Goal: Find specific fact: Find specific page/section

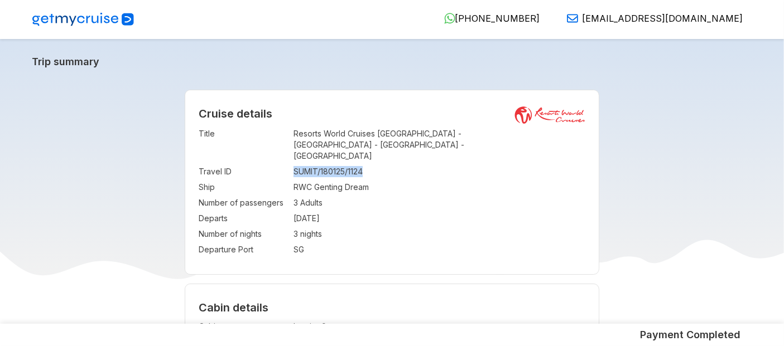
drag, startPoint x: 295, startPoint y: 162, endPoint x: 370, endPoint y: 158, distance: 75.4
click at [370, 164] on td "SUMIT/180125/1124" at bounding box center [439, 172] width 292 height 16
copy td "SUMIT/180125/1124"
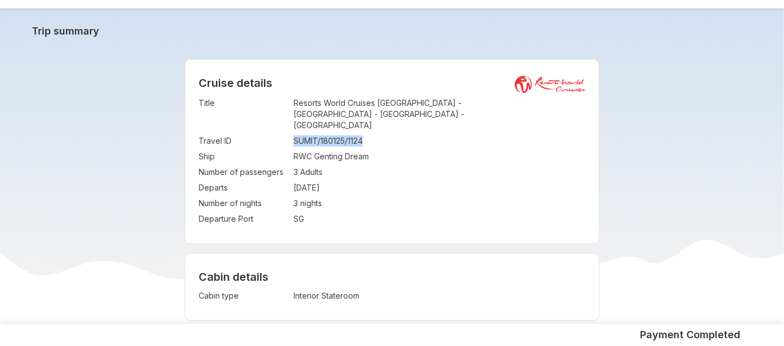
scroll to position [17, 0]
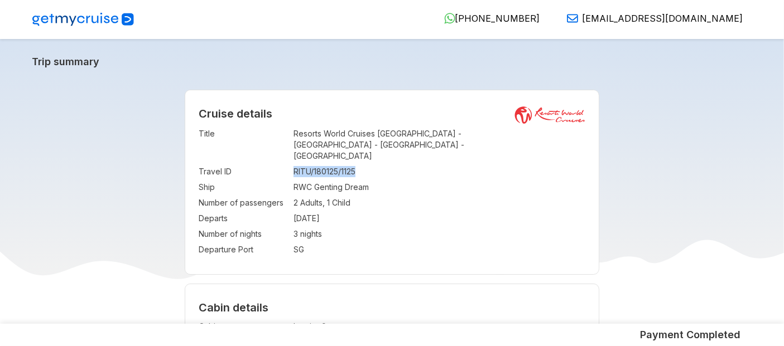
drag, startPoint x: 295, startPoint y: 162, endPoint x: 373, endPoint y: 160, distance: 78.1
click at [373, 164] on td "RITU/180125/1125" at bounding box center [439, 172] width 292 height 16
copy td "RITU/180125/1125"
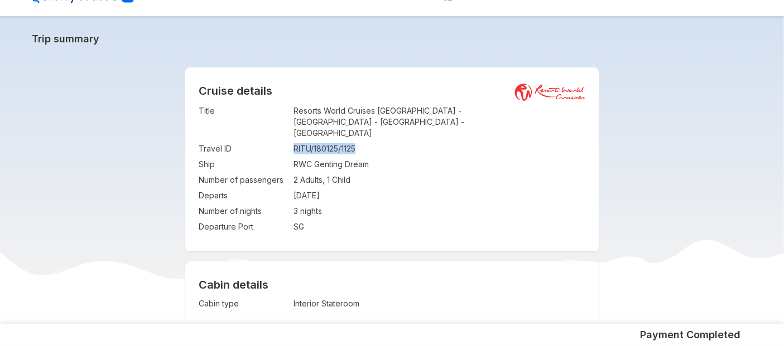
scroll to position [11, 0]
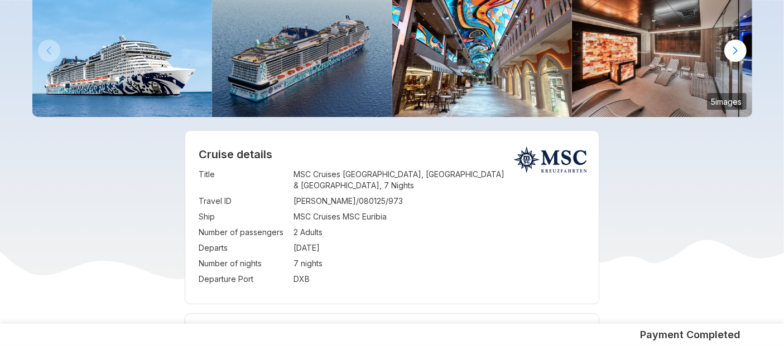
scroll to position [91, 0]
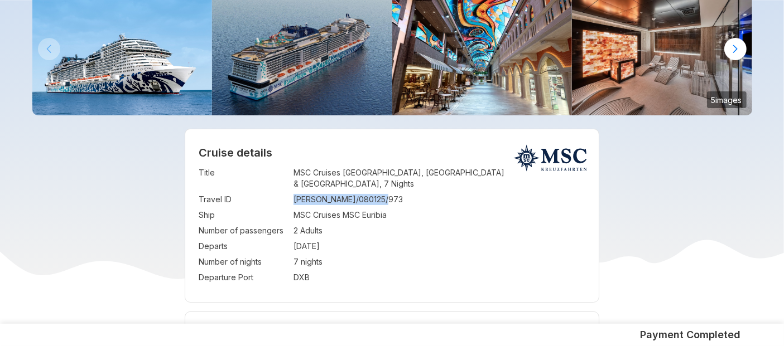
drag, startPoint x: 294, startPoint y: 188, endPoint x: 443, endPoint y: 182, distance: 149.6
click at [443, 192] on td "DEVNARAYAN/080125/973" at bounding box center [439, 200] width 292 height 16
copy td "DEVNARAYAN/080125/973"
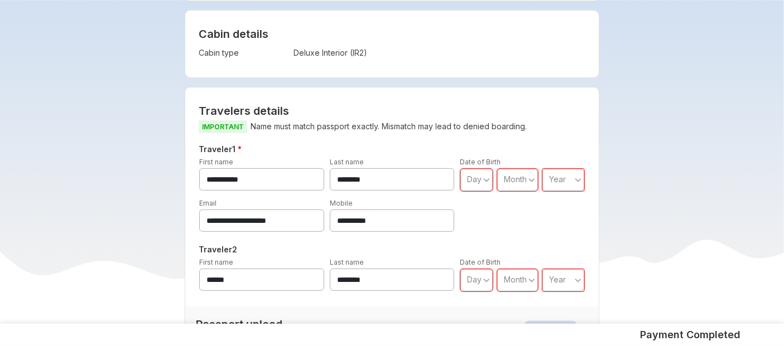
scroll to position [394, 0]
drag, startPoint x: 335, startPoint y: 209, endPoint x: 413, endPoint y: 209, distance: 78.6
click at [413, 209] on input "**********" at bounding box center [392, 220] width 125 height 22
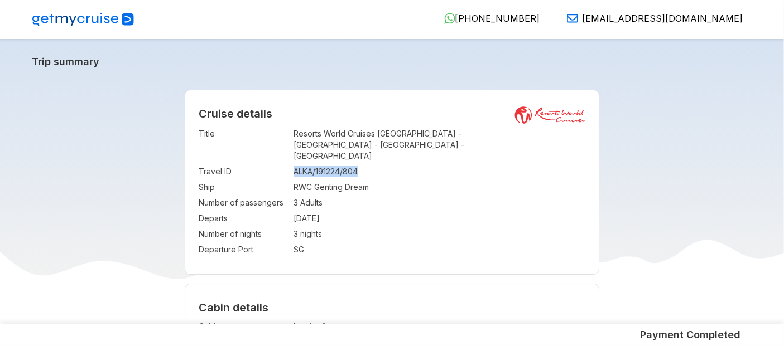
drag, startPoint x: 294, startPoint y: 165, endPoint x: 374, endPoint y: 155, distance: 80.9
click at [374, 164] on td "ALKA/191224/804" at bounding box center [439, 172] width 292 height 16
copy td "ALKA/191224/804"
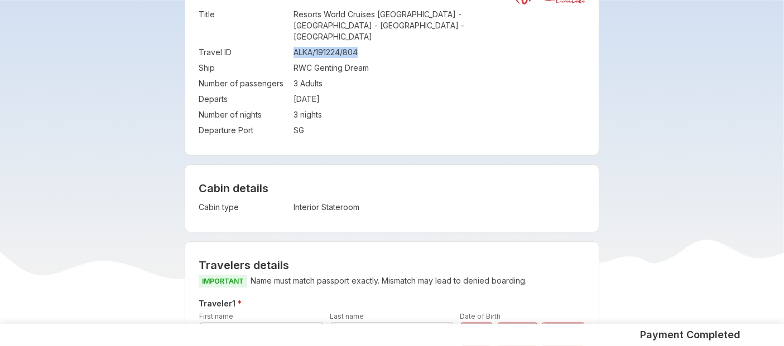
scroll to position [256, 0]
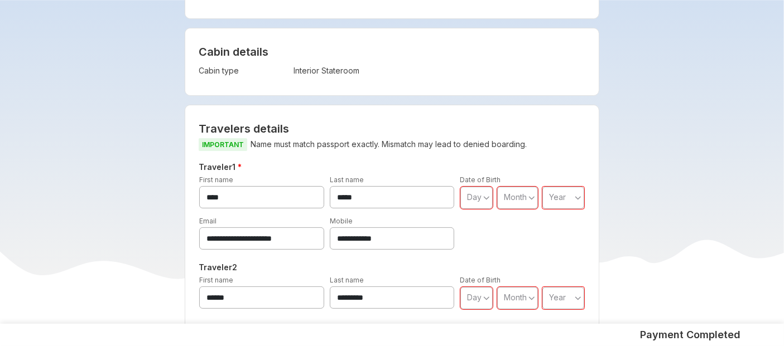
drag, startPoint x: 345, startPoint y: 227, endPoint x: 429, endPoint y: 229, distance: 84.3
click at [429, 229] on input "**********" at bounding box center [392, 239] width 125 height 22
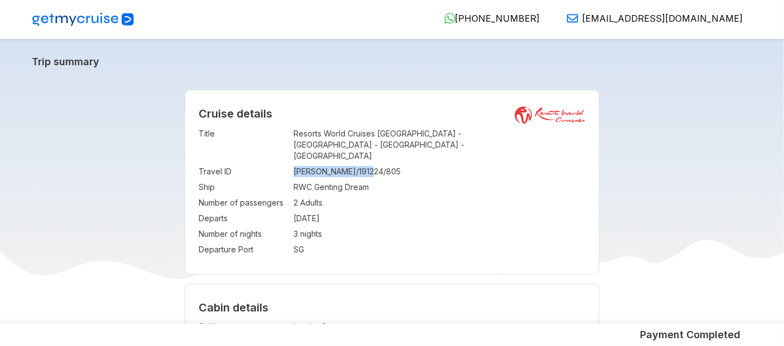
drag, startPoint x: 293, startPoint y: 160, endPoint x: 379, endPoint y: 162, distance: 86.5
click at [379, 164] on td "SHOBHIT/191224/805" at bounding box center [439, 172] width 292 height 16
copy td "SHOBHIT/191224/805"
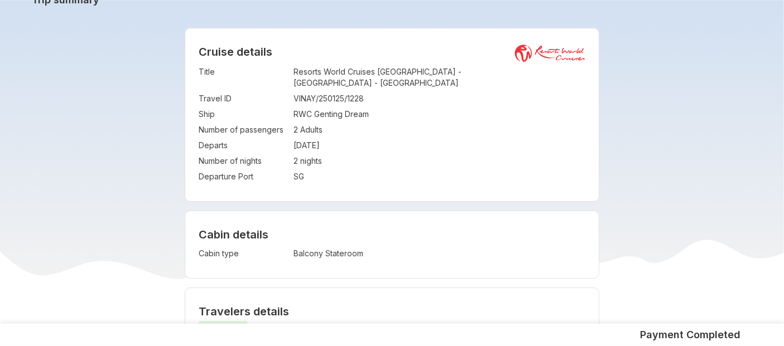
scroll to position [61, 0]
drag, startPoint x: 295, startPoint y: 87, endPoint x: 376, endPoint y: 86, distance: 81.4
click at [376, 91] on td "VINAY/250125/1228" at bounding box center [439, 99] width 292 height 16
copy td "VINAY/250125/1228"
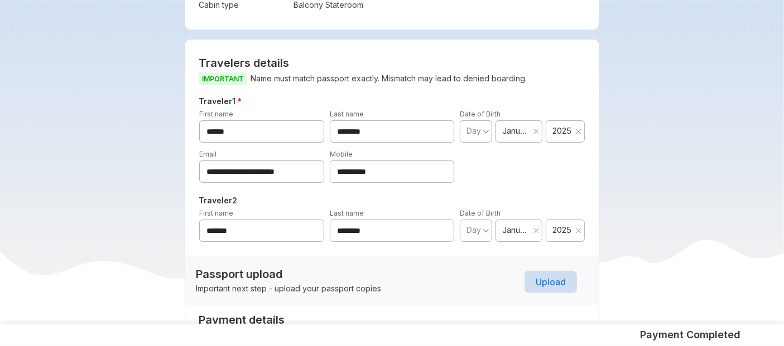
scroll to position [311, 0]
drag, startPoint x: 336, startPoint y: 162, endPoint x: 399, endPoint y: 158, distance: 63.7
click at [399, 161] on input "**********" at bounding box center [392, 172] width 125 height 22
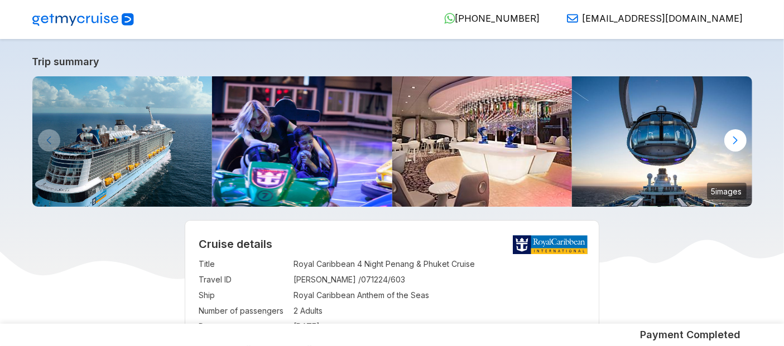
scroll to position [62, 0]
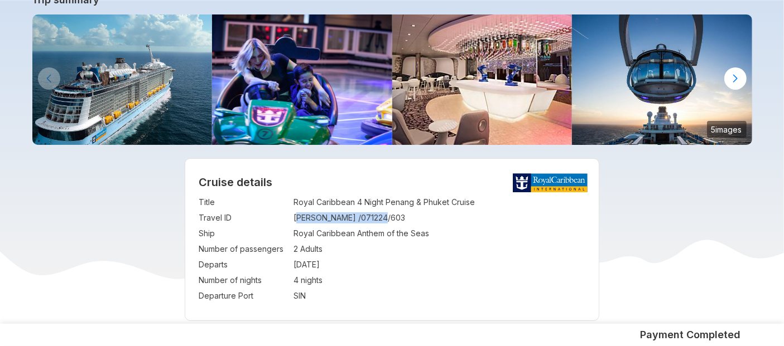
drag, startPoint x: 293, startPoint y: 218, endPoint x: 391, endPoint y: 223, distance: 97.8
click at [391, 223] on td "SOUMITRA /071224/603" at bounding box center [439, 218] width 292 height 16
copy td "SOUMITRA /071224/603"
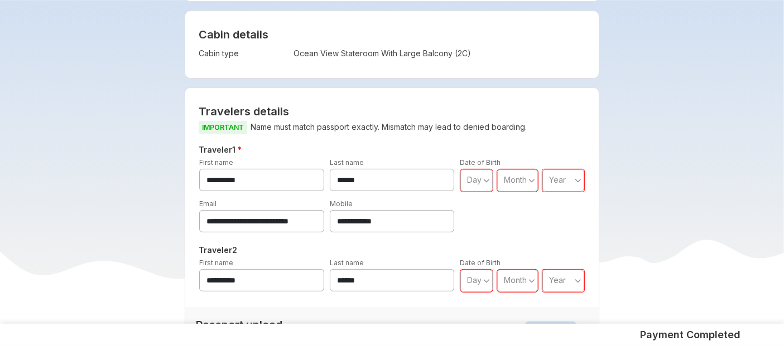
scroll to position [387, 0]
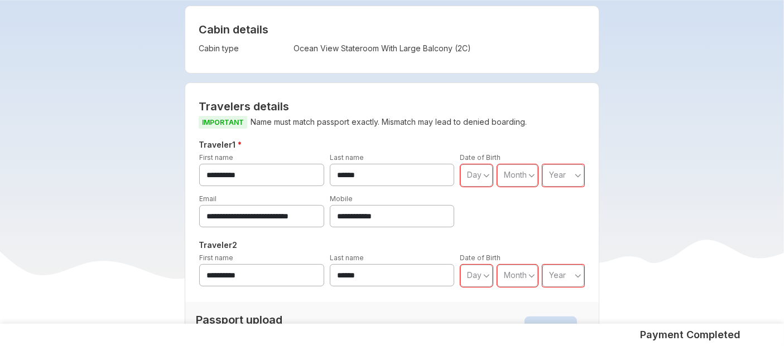
drag, startPoint x: 345, startPoint y: 216, endPoint x: 436, endPoint y: 220, distance: 91.0
click at [436, 220] on input "**********" at bounding box center [392, 216] width 125 height 22
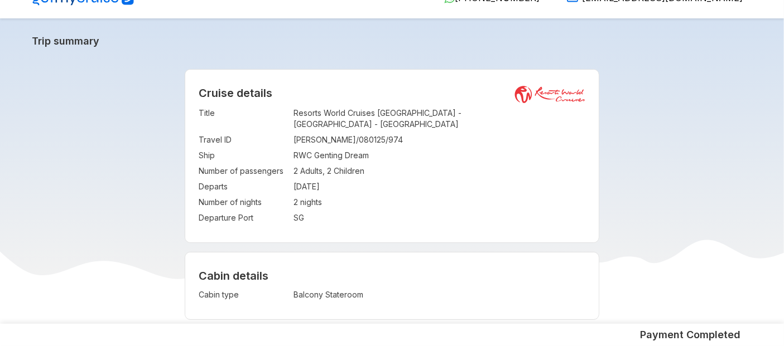
scroll to position [14, 0]
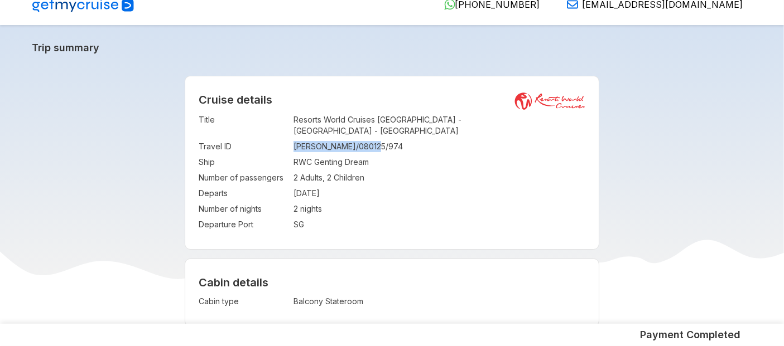
drag, startPoint x: 295, startPoint y: 136, endPoint x: 427, endPoint y: 137, distance: 132.8
click at [427, 139] on td "[PERSON_NAME]/080125/974" at bounding box center [439, 147] width 292 height 16
copy td "[PERSON_NAME]/080125/974"
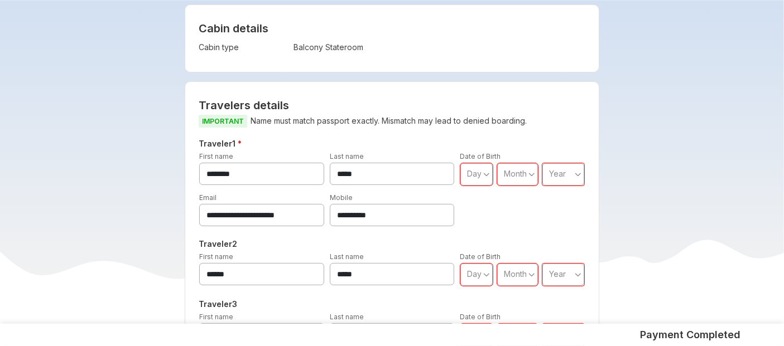
scroll to position [269, 0]
drag, startPoint x: 337, startPoint y: 206, endPoint x: 417, endPoint y: 204, distance: 79.8
click at [417, 204] on input "**********" at bounding box center [392, 215] width 125 height 22
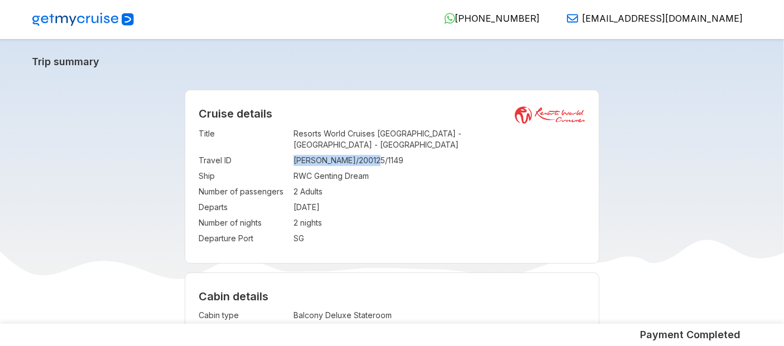
drag, startPoint x: 292, startPoint y: 147, endPoint x: 392, endPoint y: 155, distance: 99.6
click at [392, 155] on tr "Travel ID : [PERSON_NAME]/200125/1149" at bounding box center [392, 161] width 387 height 16
copy tr "[PERSON_NAME]/200125/1149"
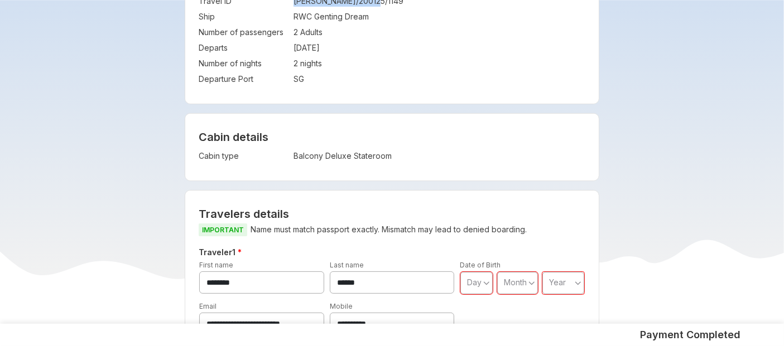
scroll to position [201, 0]
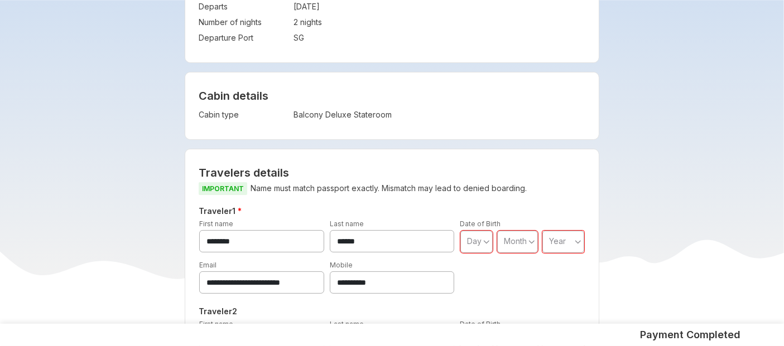
drag, startPoint x: 334, startPoint y: 272, endPoint x: 424, endPoint y: 273, distance: 90.4
click at [424, 273] on input "**********" at bounding box center [392, 283] width 125 height 22
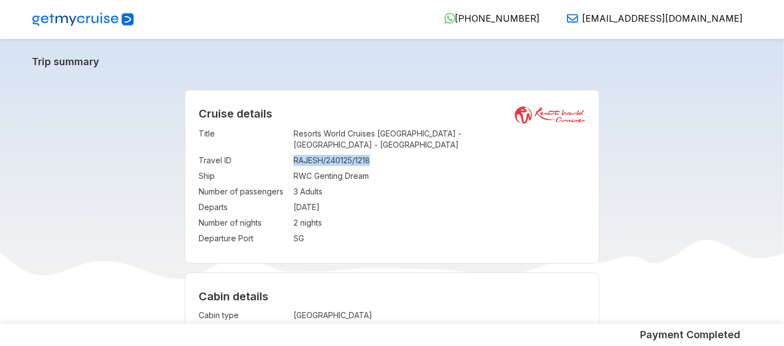
drag, startPoint x: 293, startPoint y: 149, endPoint x: 399, endPoint y: 149, distance: 105.4
click at [399, 153] on td "RAJESH/240125/1218" at bounding box center [439, 161] width 292 height 16
copy td "RAJESH/240125/1218"
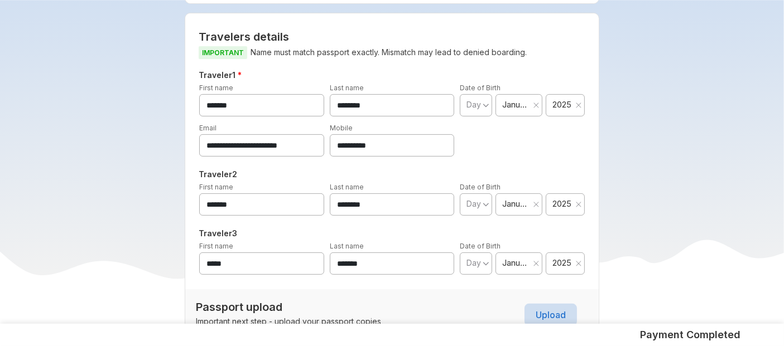
scroll to position [336, 0]
drag, startPoint x: 335, startPoint y: 128, endPoint x: 423, endPoint y: 130, distance: 88.7
click at [423, 135] on input "**********" at bounding box center [392, 146] width 125 height 22
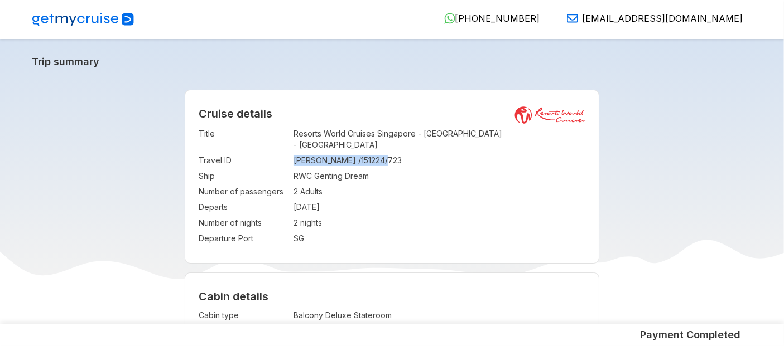
drag, startPoint x: 294, startPoint y: 149, endPoint x: 416, endPoint y: 153, distance: 121.7
click at [416, 153] on td "VEDAMURTHY /151224/723" at bounding box center [439, 161] width 292 height 16
copy td "VEDAMURTHY /151224/723"
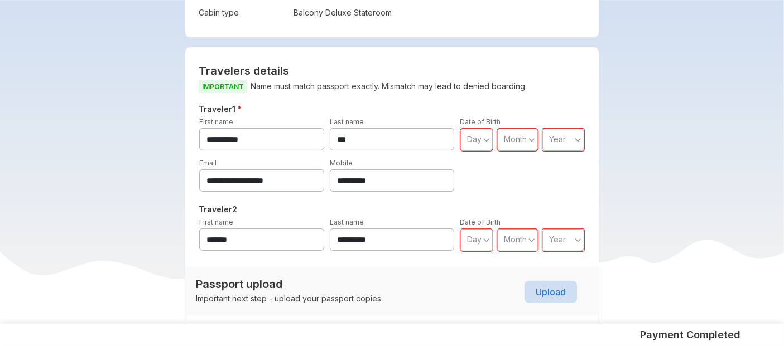
scroll to position [303, 0]
drag, startPoint x: 336, startPoint y: 173, endPoint x: 417, endPoint y: 171, distance: 80.9
click at [417, 171] on input "**********" at bounding box center [392, 180] width 125 height 22
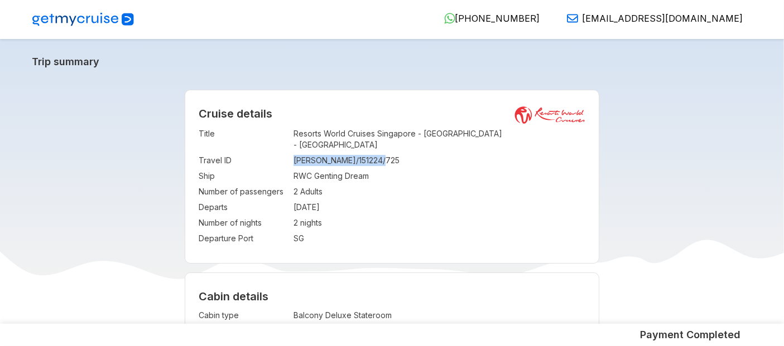
drag, startPoint x: 294, startPoint y: 151, endPoint x: 399, endPoint y: 152, distance: 105.4
click at [399, 153] on td "[PERSON_NAME]/151224/725" at bounding box center [439, 161] width 292 height 16
copy td "[PERSON_NAME]/151224/725"
drag, startPoint x: 294, startPoint y: 152, endPoint x: 436, endPoint y: 143, distance: 142.5
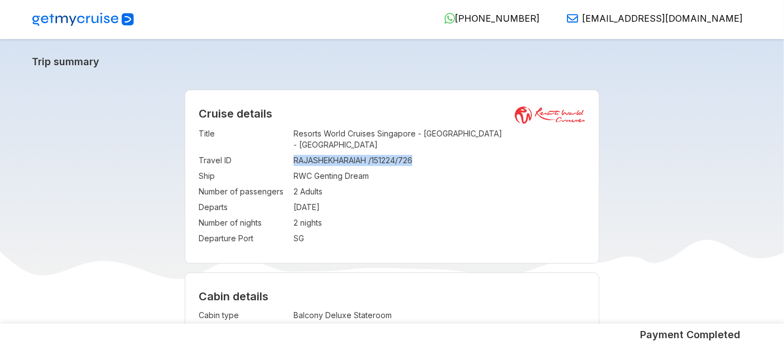
click at [436, 153] on td "RAJASHEKHARAIAH /151224/726" at bounding box center [439, 161] width 292 height 16
copy td "RAJASHEKHARAIAH /151224/726"
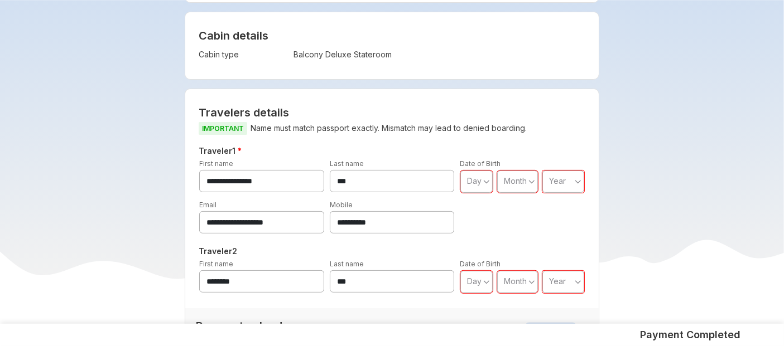
scroll to position [266, 0]
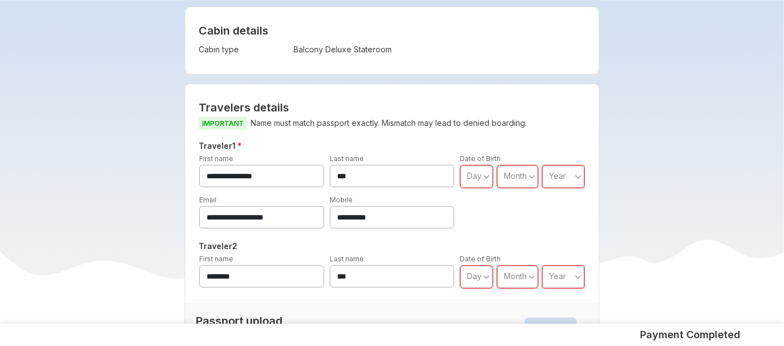
drag, startPoint x: 337, startPoint y: 204, endPoint x: 398, endPoint y: 202, distance: 60.8
click at [398, 206] on input "**********" at bounding box center [392, 217] width 125 height 22
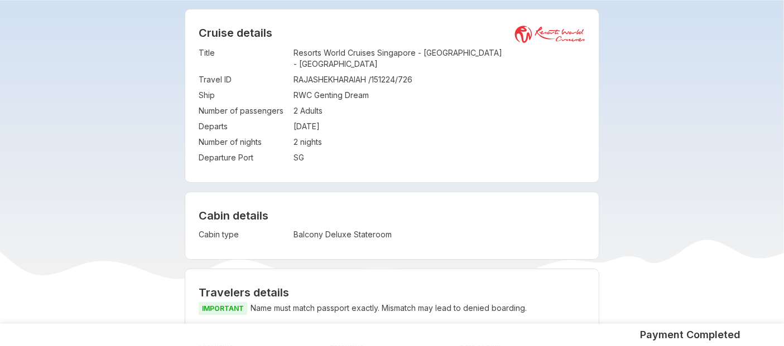
scroll to position [80, 0]
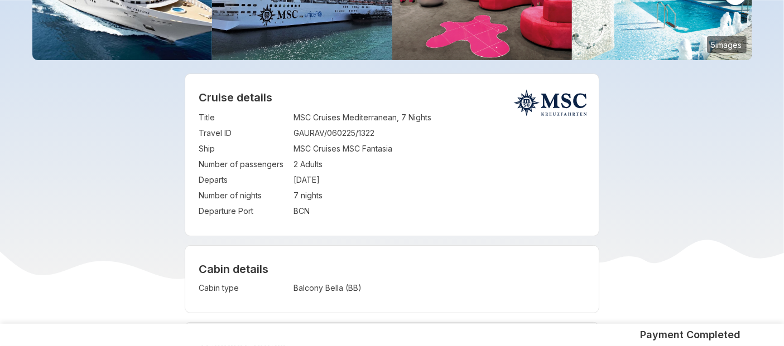
scroll to position [148, 0]
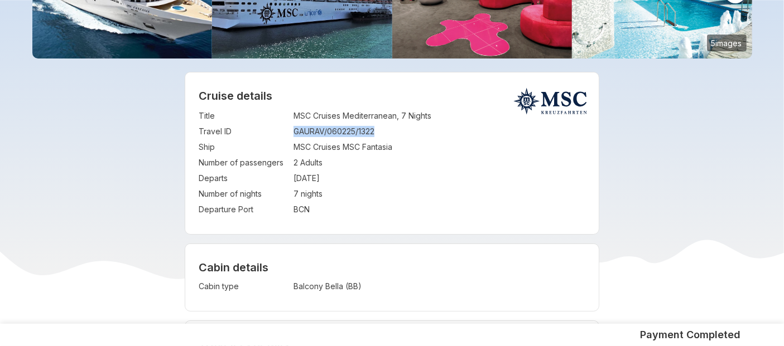
drag, startPoint x: 296, startPoint y: 132, endPoint x: 385, endPoint y: 128, distance: 89.4
click at [385, 128] on td "GAURAV/060225/1322" at bounding box center [439, 132] width 292 height 16
copy td "GAURAV/060225/1322"
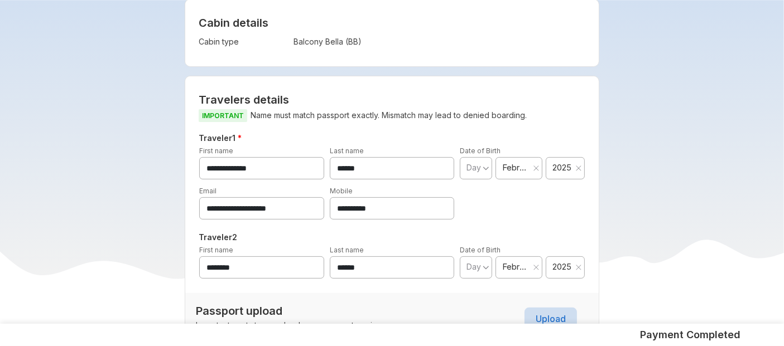
scroll to position [394, 0]
drag, startPoint x: 333, startPoint y: 209, endPoint x: 422, endPoint y: 203, distance: 89.5
click at [422, 203] on input "**********" at bounding box center [392, 208] width 125 height 22
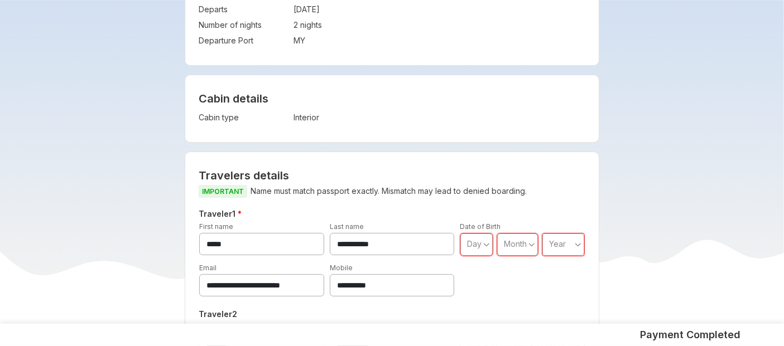
scroll to position [30, 0]
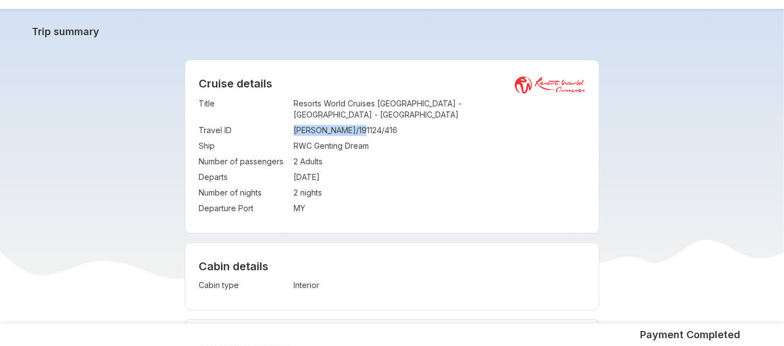
drag, startPoint x: 295, startPoint y: 118, endPoint x: 367, endPoint y: 117, distance: 72.0
click at [367, 123] on td "RONAK/191124/416" at bounding box center [439, 131] width 292 height 16
copy td "RONAK/191124/416"
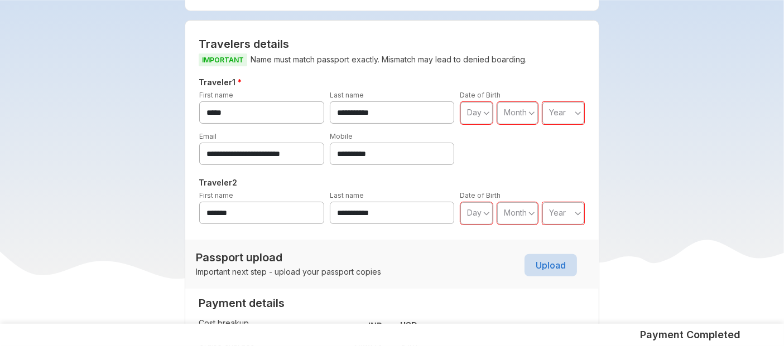
scroll to position [330, 0]
drag, startPoint x: 334, startPoint y: 142, endPoint x: 411, endPoint y: 142, distance: 77.5
click at [411, 142] on input "**********" at bounding box center [392, 153] width 125 height 22
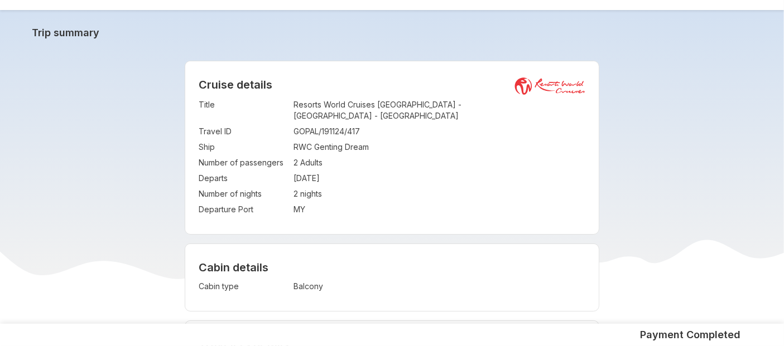
scroll to position [18, 0]
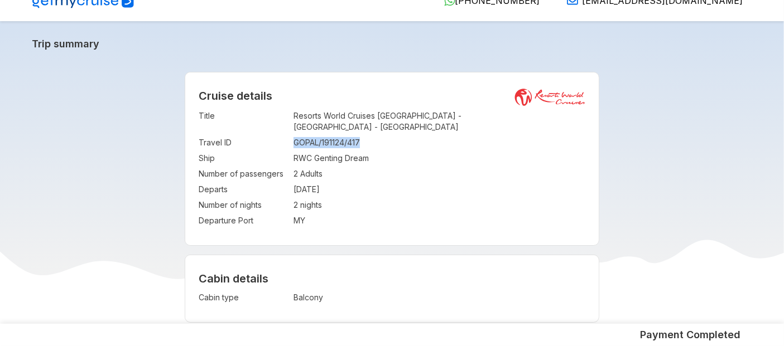
drag, startPoint x: 293, startPoint y: 129, endPoint x: 368, endPoint y: 131, distance: 75.3
click at [368, 135] on td "GOPAL/191124/417" at bounding box center [439, 143] width 292 height 16
copy td "GOPAL/191124/417"
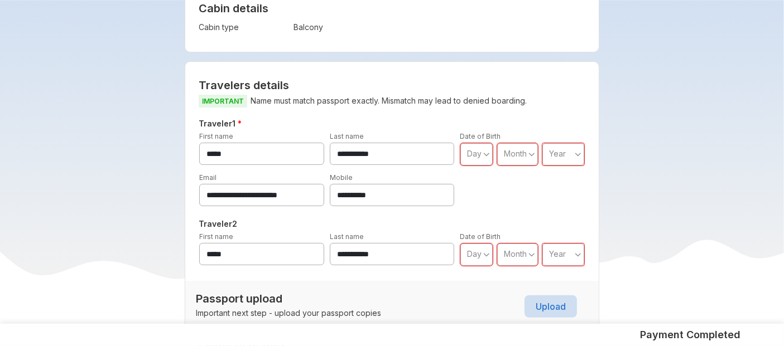
scroll to position [289, 0]
drag, startPoint x: 334, startPoint y: 183, endPoint x: 412, endPoint y: 184, distance: 78.7
click at [412, 184] on input "**********" at bounding box center [392, 194] width 125 height 22
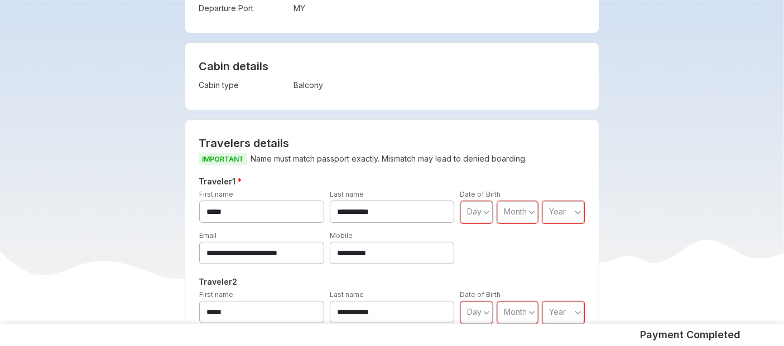
scroll to position [230, 0]
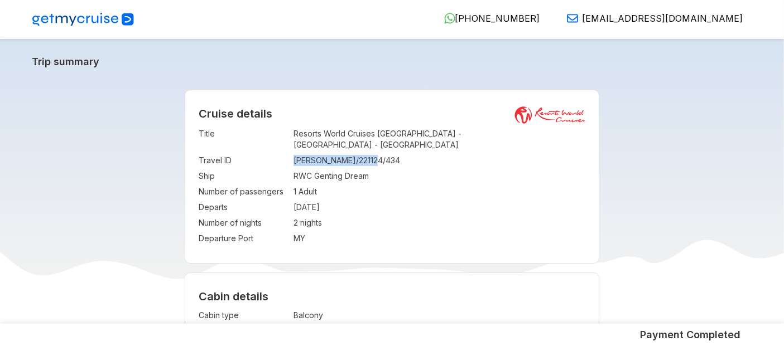
drag, startPoint x: 296, startPoint y: 149, endPoint x: 385, endPoint y: 148, distance: 89.3
click at [385, 153] on td "[PERSON_NAME]/221124/434" at bounding box center [439, 161] width 292 height 16
copy td "[PERSON_NAME]/221124/434"
click at [353, 106] on div "Cruise details Title : Resorts World Cruises [GEOGRAPHIC_DATA] - [GEOGRAPHIC_DA…" at bounding box center [391, 176] width 413 height 173
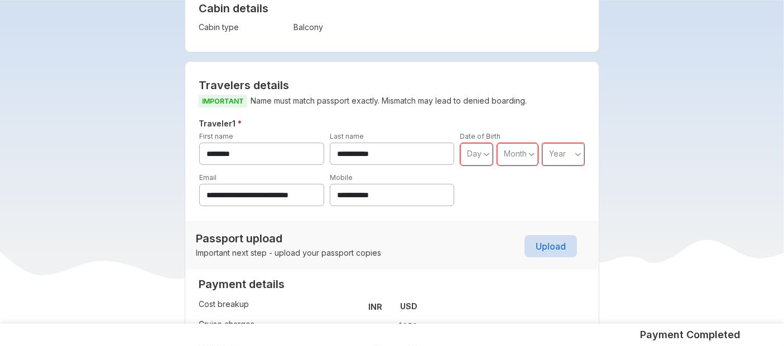
scroll to position [289, 0]
drag, startPoint x: 341, startPoint y: 185, endPoint x: 419, endPoint y: 182, distance: 78.7
click at [419, 183] on input "**********" at bounding box center [392, 194] width 125 height 22
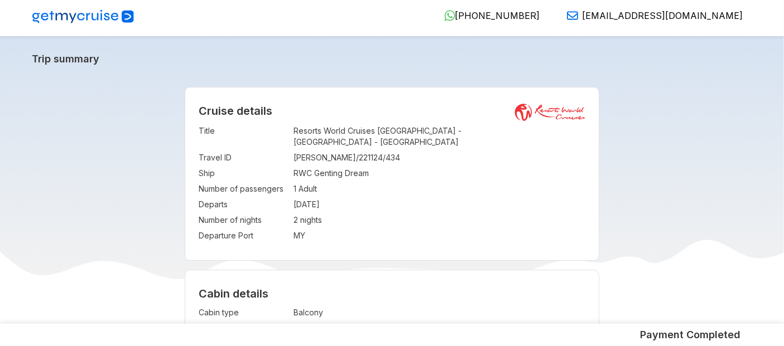
scroll to position [0, 0]
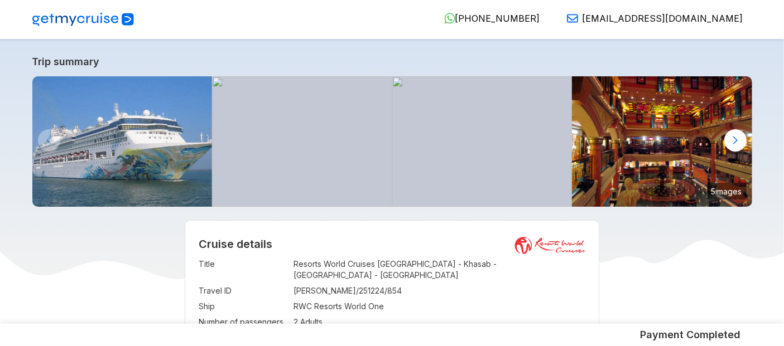
scroll to position [138, 0]
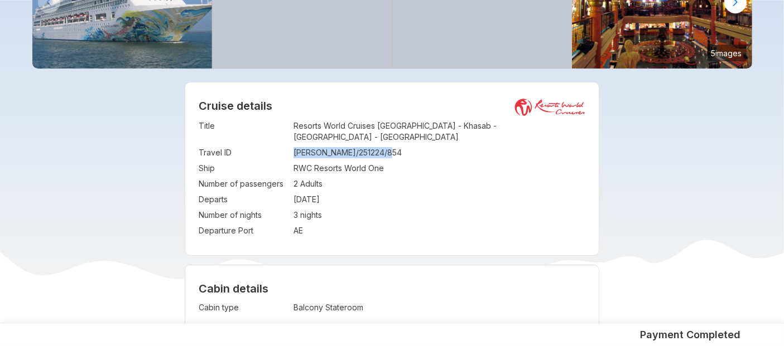
drag, startPoint x: 293, startPoint y: 144, endPoint x: 411, endPoint y: 143, distance: 118.3
click at [411, 145] on tr "Travel ID : [PERSON_NAME]/251224/854" at bounding box center [392, 153] width 387 height 16
copy tr "[PERSON_NAME]/251224/854"
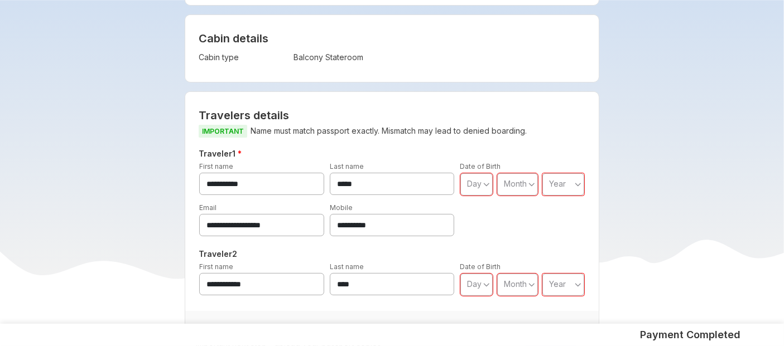
scroll to position [447, 0]
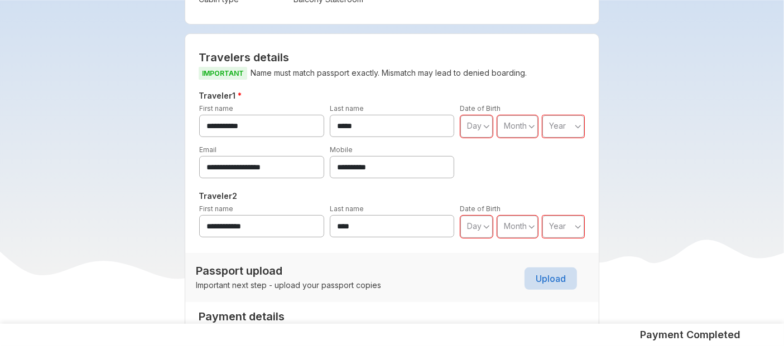
drag, startPoint x: 336, startPoint y: 153, endPoint x: 403, endPoint y: 165, distance: 67.3
click at [403, 165] on input "**********" at bounding box center [392, 167] width 125 height 22
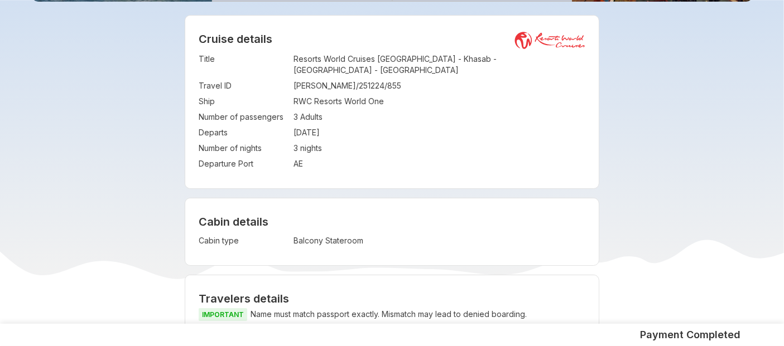
scroll to position [204, 0]
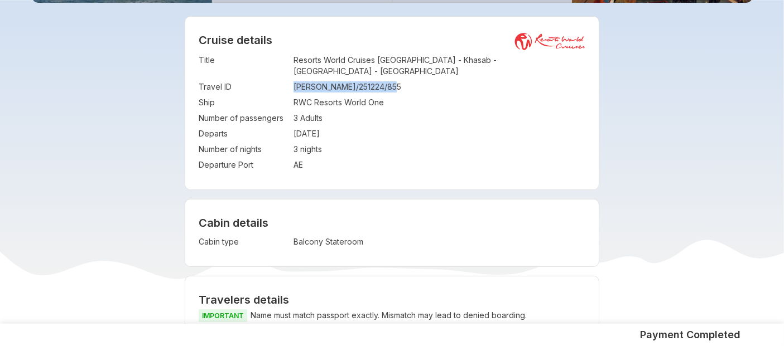
drag, startPoint x: 295, startPoint y: 77, endPoint x: 411, endPoint y: 77, distance: 116.0
click at [411, 79] on td "DEEPAK MOHAN/251224/855" at bounding box center [439, 87] width 292 height 16
copy td "DEEPAK MOHAN/251224/855"
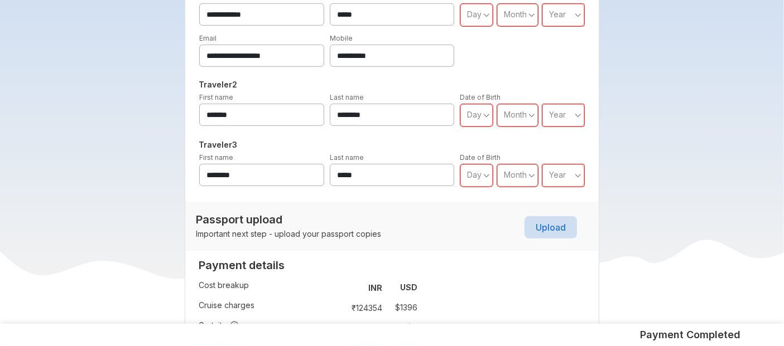
scroll to position [558, 0]
drag, startPoint x: 335, startPoint y: 42, endPoint x: 409, endPoint y: 45, distance: 74.8
click at [409, 45] on input "**********" at bounding box center [392, 56] width 125 height 22
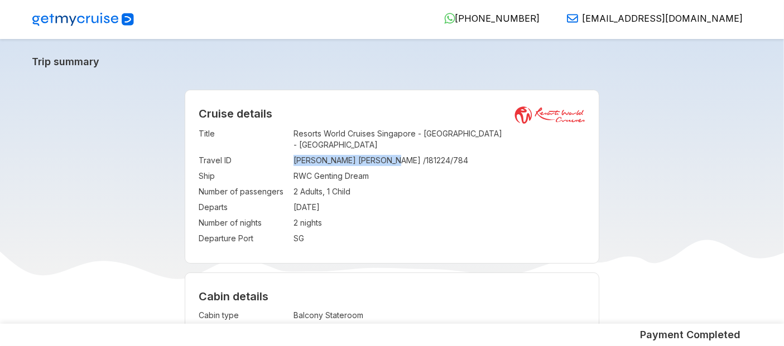
drag, startPoint x: 293, startPoint y: 153, endPoint x: 395, endPoint y: 152, distance: 102.1
click at [395, 153] on td "[PERSON_NAME] [PERSON_NAME] /181224/784" at bounding box center [439, 161] width 292 height 16
copy td "[PERSON_NAME] [PERSON_NAME] /181224/784"
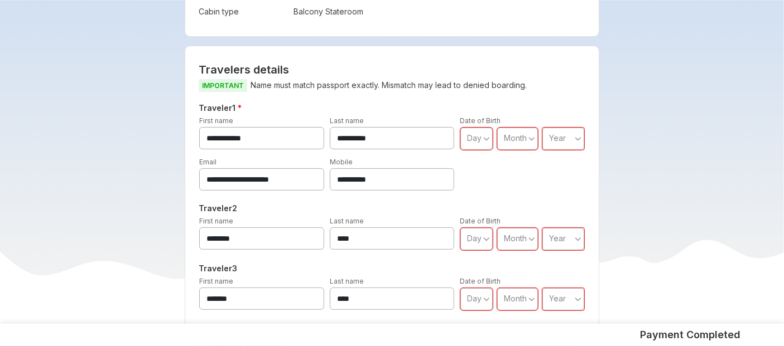
scroll to position [308, 0]
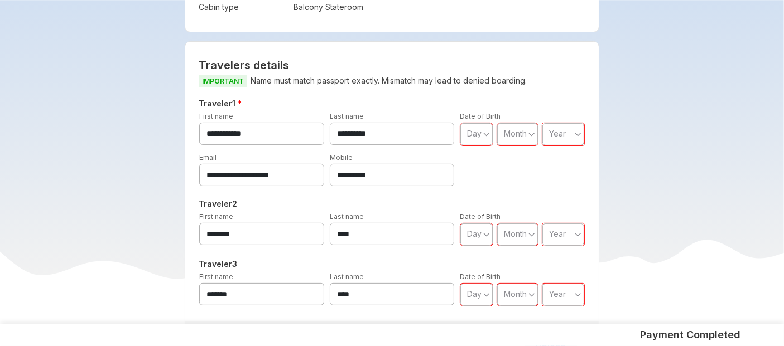
drag, startPoint x: 332, startPoint y: 165, endPoint x: 430, endPoint y: 160, distance: 98.3
click at [430, 164] on input "**********" at bounding box center [392, 175] width 125 height 22
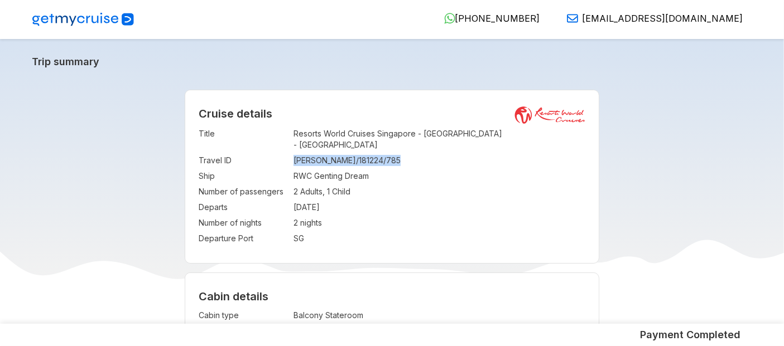
drag, startPoint x: 295, startPoint y: 151, endPoint x: 406, endPoint y: 149, distance: 110.5
click at [406, 153] on td "[PERSON_NAME]/181224/785" at bounding box center [439, 161] width 292 height 16
copy td "[PERSON_NAME]/181224/785"
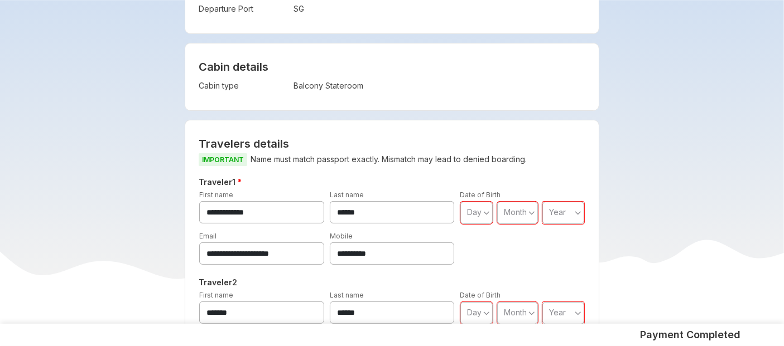
scroll to position [230, 0]
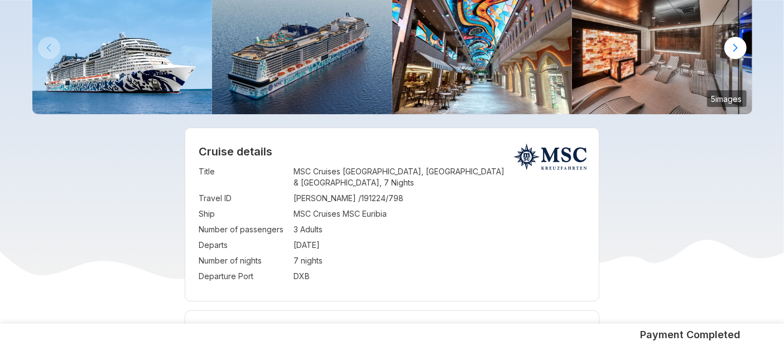
scroll to position [92, 0]
click at [295, 191] on td "HIMANSHU /191224/798" at bounding box center [439, 199] width 292 height 16
drag, startPoint x: 295, startPoint y: 186, endPoint x: 386, endPoint y: 186, distance: 91.5
click at [386, 191] on td "HIMANSHU /191224/798" at bounding box center [439, 199] width 292 height 16
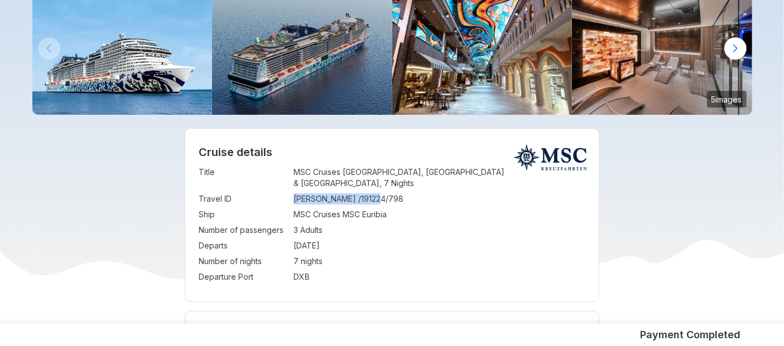
copy td "HIMANSHU /191224/798"
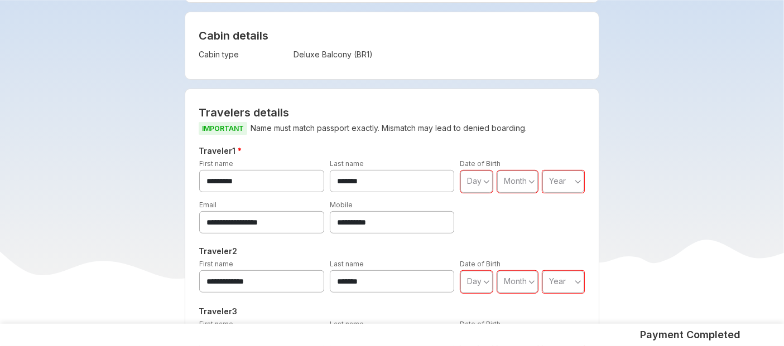
scroll to position [402, 0]
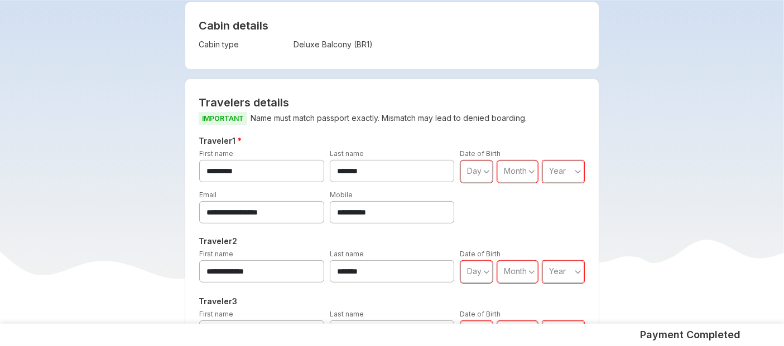
drag, startPoint x: 336, startPoint y: 200, endPoint x: 400, endPoint y: 198, distance: 63.6
click at [400, 201] on input "**********" at bounding box center [392, 212] width 125 height 22
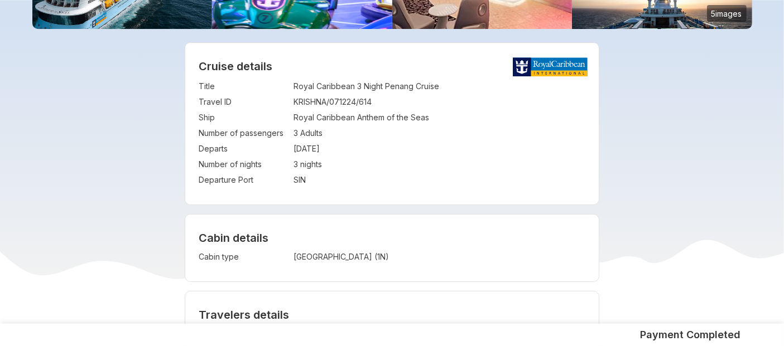
scroll to position [178, 0]
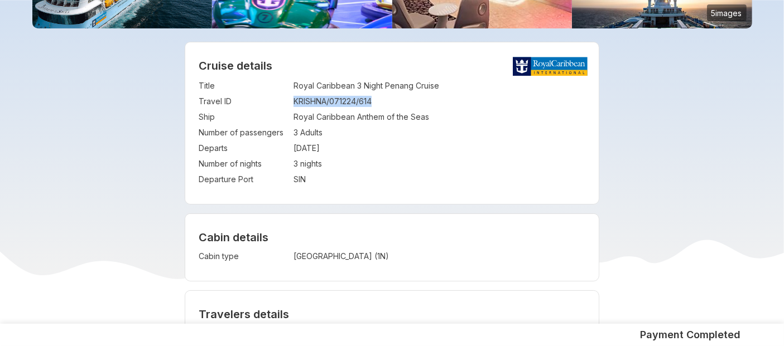
drag, startPoint x: 294, startPoint y: 103, endPoint x: 386, endPoint y: 107, distance: 92.1
click at [386, 107] on td "KRISHNA/071224/614" at bounding box center [439, 102] width 292 height 16
copy td "KRISHNA/071224/614"
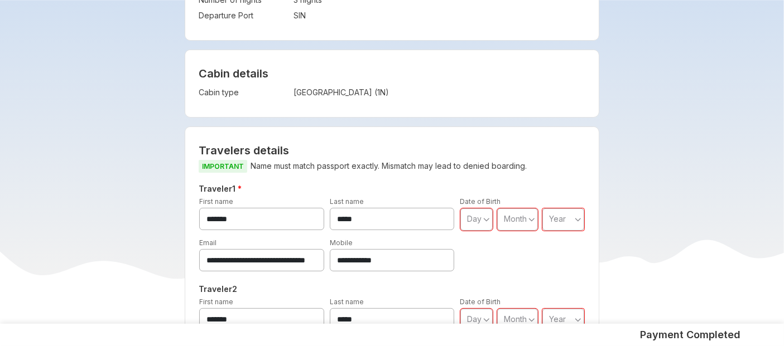
scroll to position [350, 0]
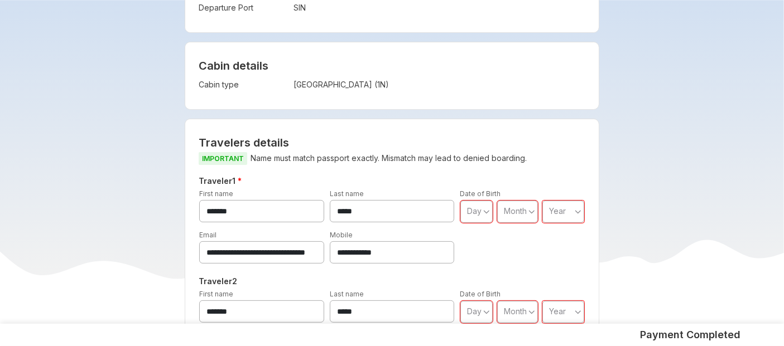
drag, startPoint x: 346, startPoint y: 249, endPoint x: 418, endPoint y: 252, distance: 72.6
click at [418, 252] on input "**********" at bounding box center [392, 253] width 125 height 22
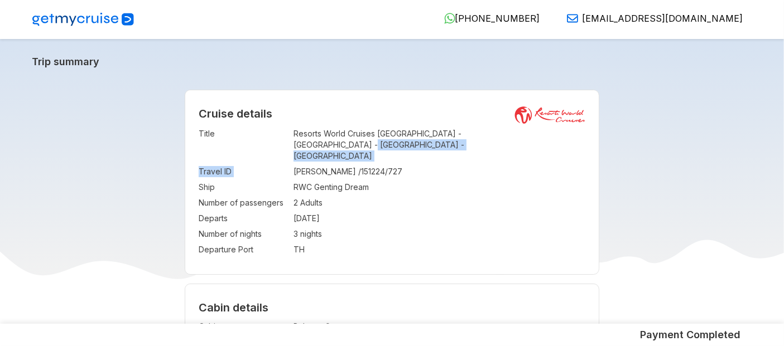
drag, startPoint x: 293, startPoint y: 164, endPoint x: 375, endPoint y: 146, distance: 84.6
click at [375, 146] on tbody "Title : Resorts World Cruises [GEOGRAPHIC_DATA] - [GEOGRAPHIC_DATA] - [GEOGRAPH…" at bounding box center [392, 192] width 387 height 132
click at [375, 146] on td "Resorts World Cruises [GEOGRAPHIC_DATA] - [GEOGRAPHIC_DATA] - [GEOGRAPHIC_DATA]…" at bounding box center [439, 145] width 292 height 38
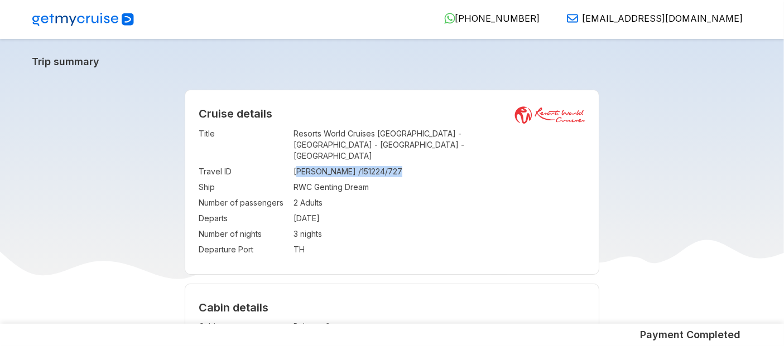
drag, startPoint x: 295, startPoint y: 162, endPoint x: 403, endPoint y: 162, distance: 108.2
click at [403, 164] on td "[PERSON_NAME] /151224/727" at bounding box center [439, 172] width 292 height 16
copy td "[PERSON_NAME] /151224/727"
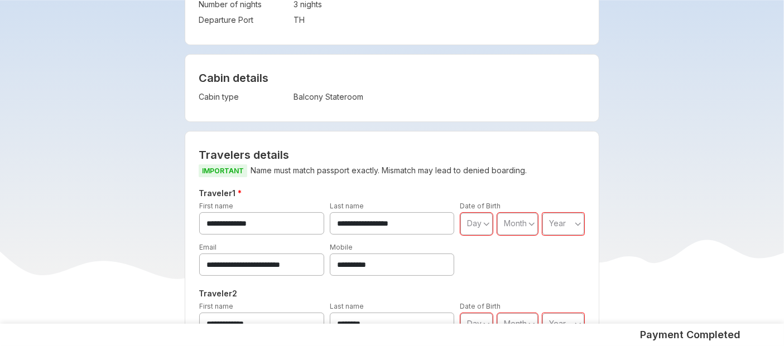
scroll to position [257, 0]
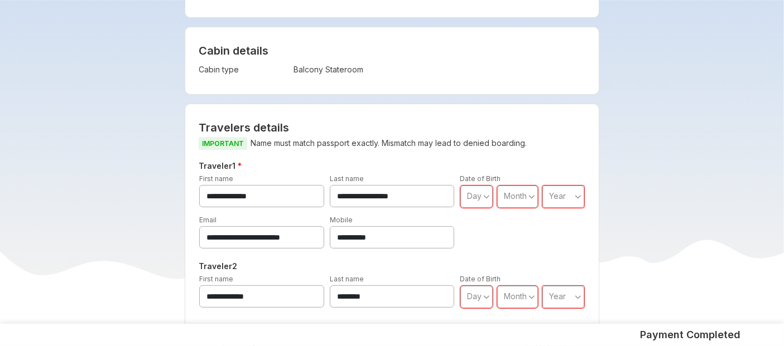
drag, startPoint x: 336, startPoint y: 229, endPoint x: 403, endPoint y: 224, distance: 66.5
click at [403, 226] on input "**********" at bounding box center [392, 237] width 125 height 22
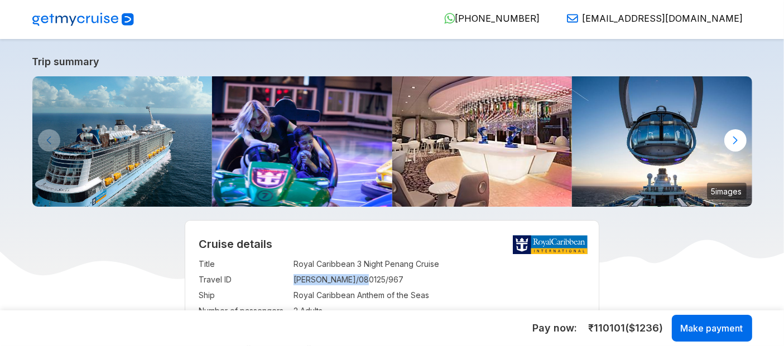
drag, startPoint x: 294, startPoint y: 282, endPoint x: 370, endPoint y: 283, distance: 75.9
click at [370, 283] on td "ANITA/080125/967" at bounding box center [439, 280] width 292 height 16
copy td "ANITA/080125/967"
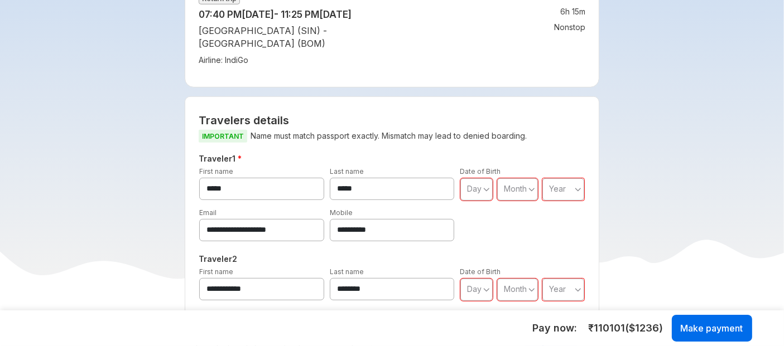
scroll to position [609, 0]
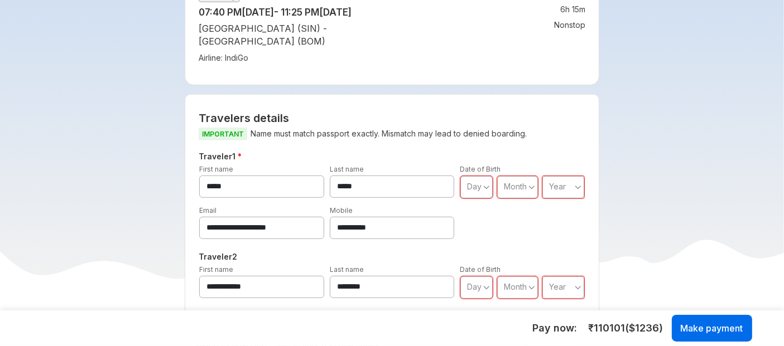
drag, startPoint x: 334, startPoint y: 198, endPoint x: 418, endPoint y: 200, distance: 84.8
click at [418, 217] on input "**********" at bounding box center [392, 228] width 125 height 22
